Goal: Transaction & Acquisition: Purchase product/service

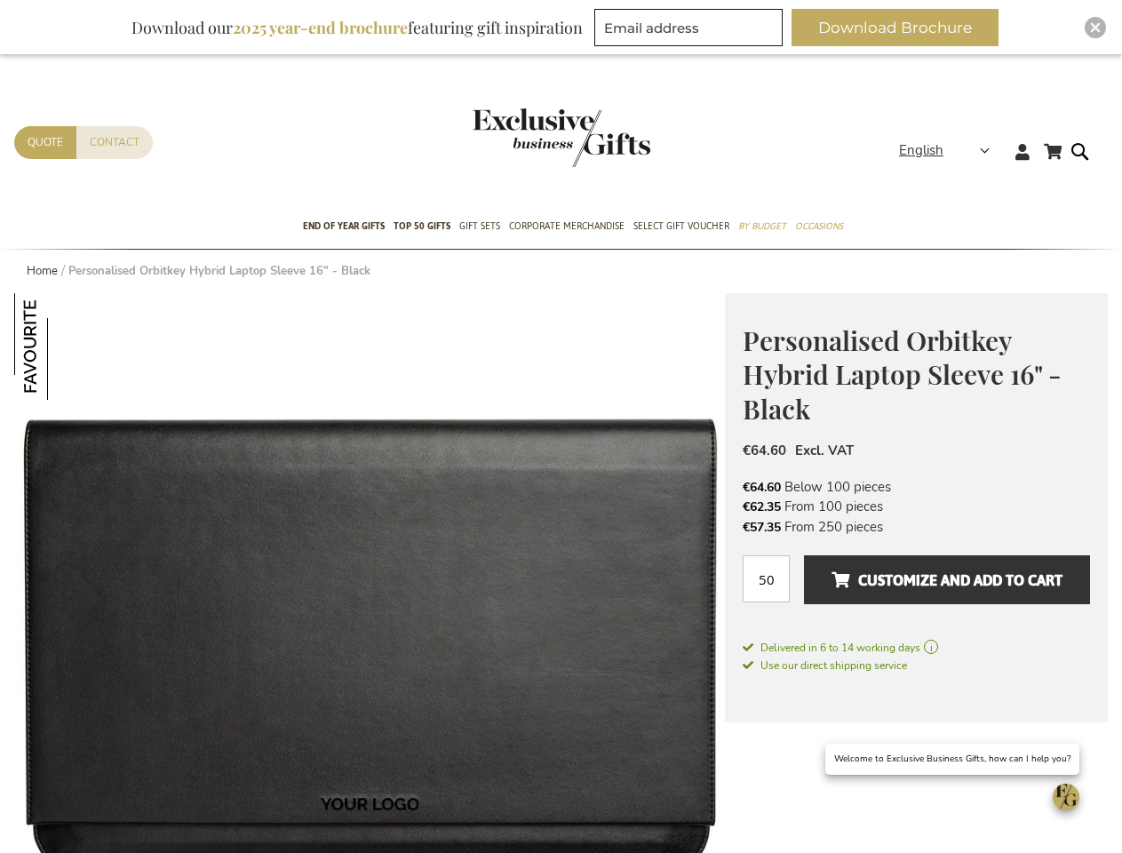
click at [950, 150] on strong "English" at bounding box center [943, 150] width 89 height 20
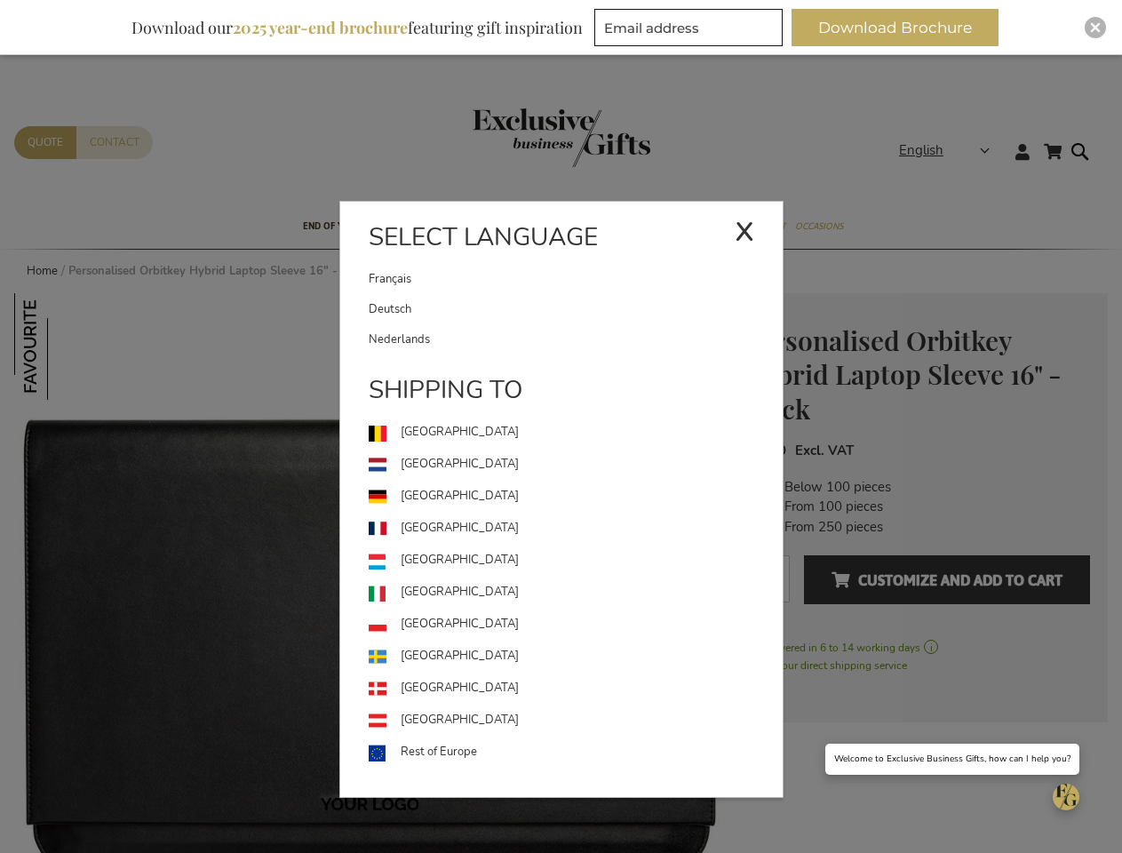
click at [370, 573] on link "[GEOGRAPHIC_DATA]" at bounding box center [576, 561] width 414 height 32
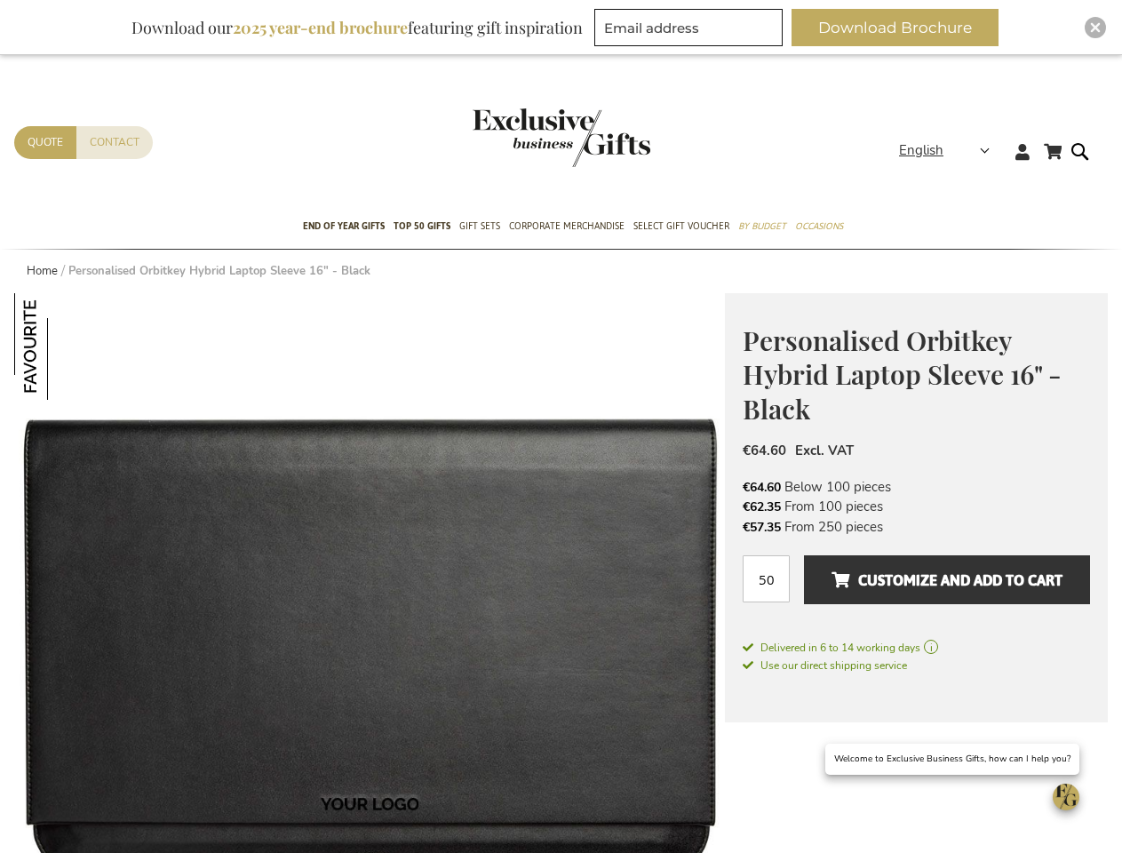
click at [68, 347] on img at bounding box center [67, 346] width 107 height 107
click at [916, 588] on span "Customize and add to cart" at bounding box center [947, 580] width 231 height 28
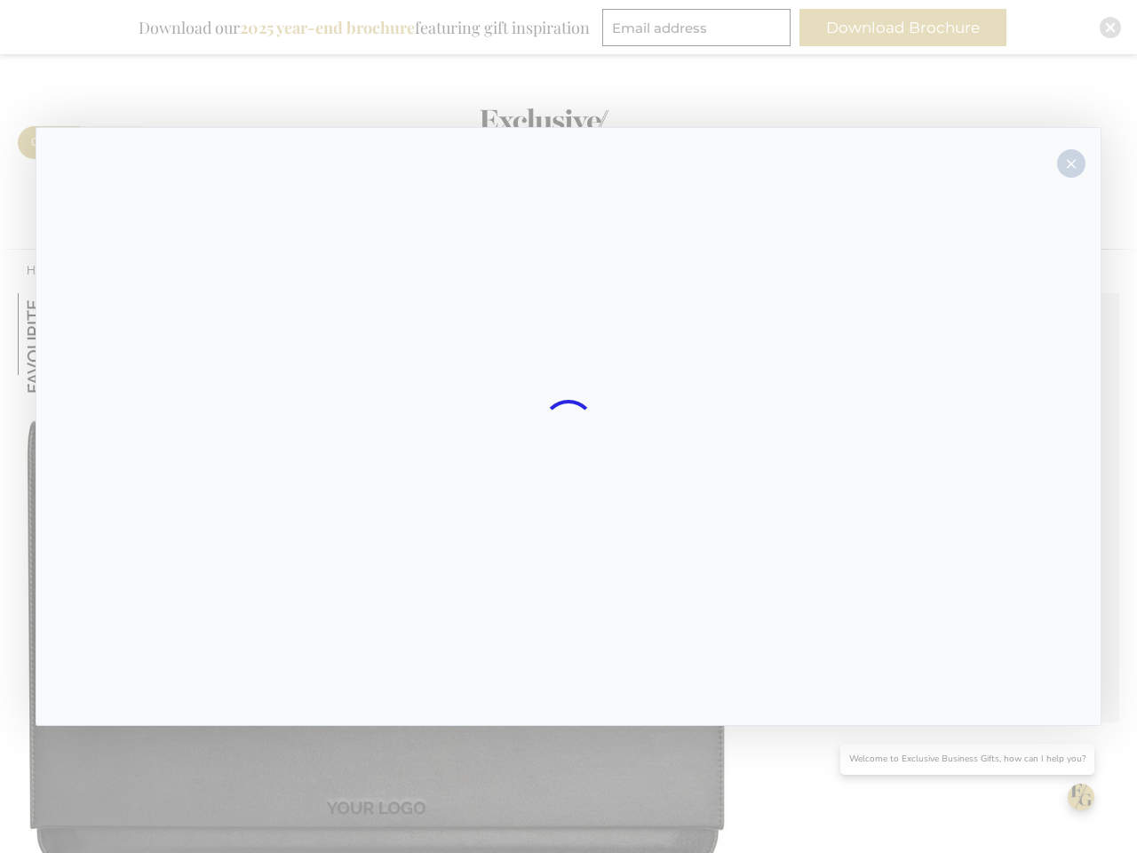
click at [947, 579] on div at bounding box center [569, 426] width 1066 height 599
click at [903, 28] on div at bounding box center [568, 426] width 1137 height 853
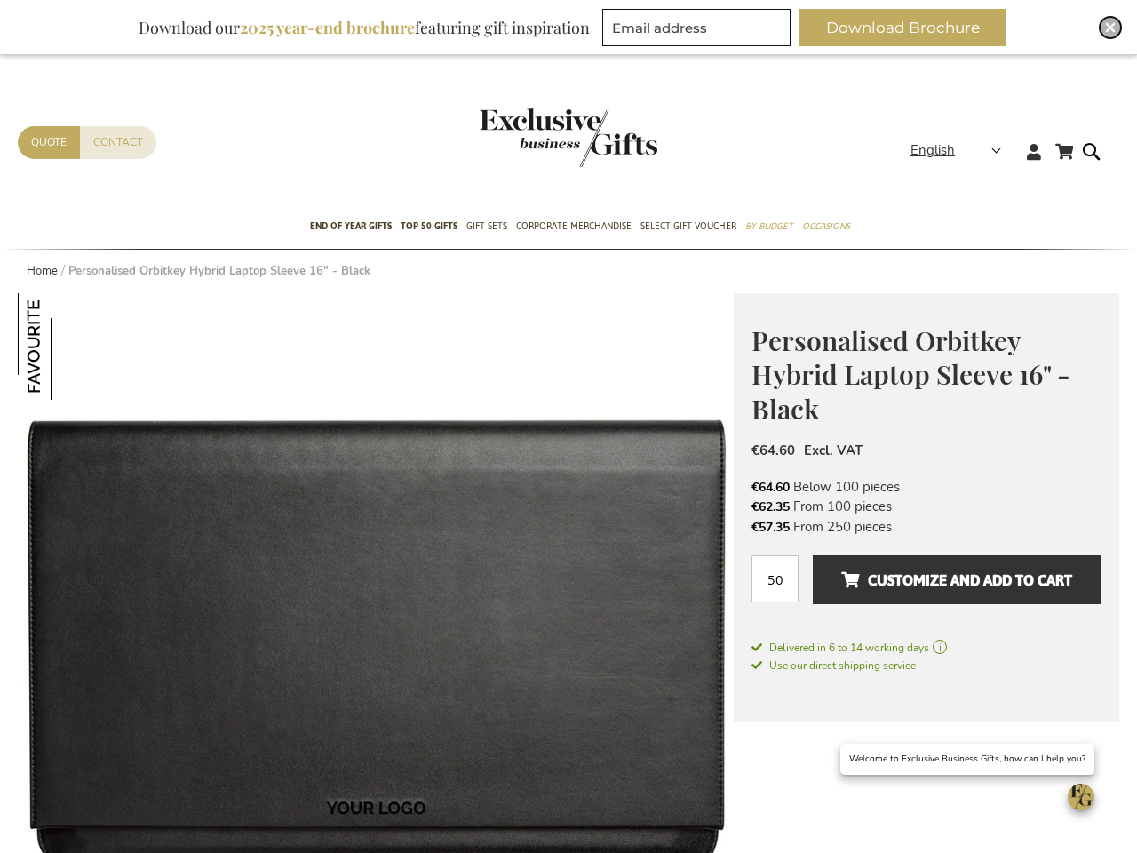
click at [1105, 28] on img "Close" at bounding box center [1110, 27] width 11 height 11
